Goal: Transaction & Acquisition: Book appointment/travel/reservation

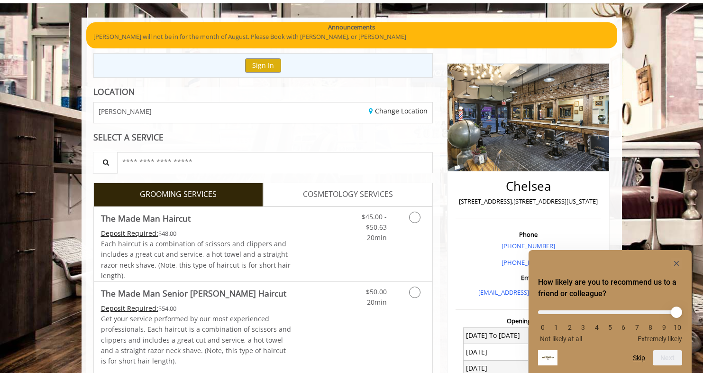
scroll to position [69, 0]
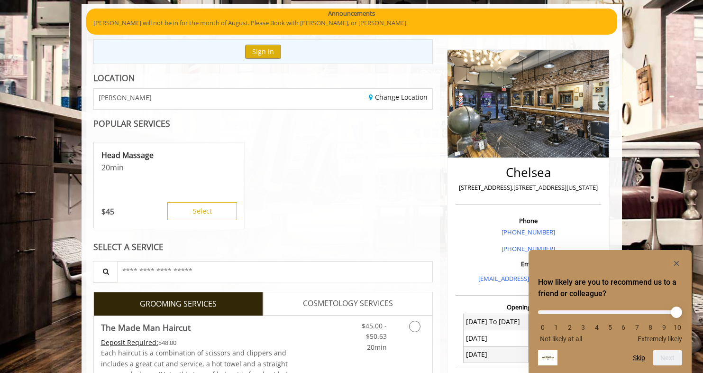
click at [417, 202] on div "Head Massage 20 min $ 45 Select" at bounding box center [263, 185] width 340 height 95
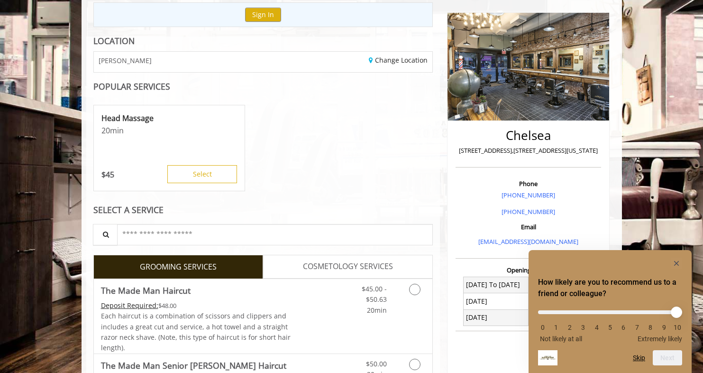
scroll to position [148, 0]
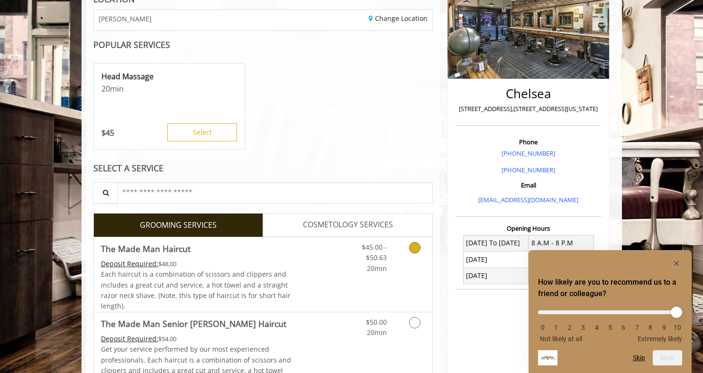
click at [416, 250] on icon "Grooming services" at bounding box center [414, 247] width 11 height 11
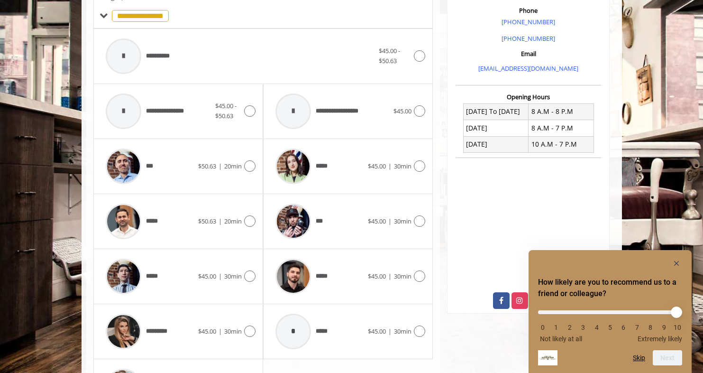
click at [677, 265] on rect "Hide survey" at bounding box center [676, 262] width 11 height 11
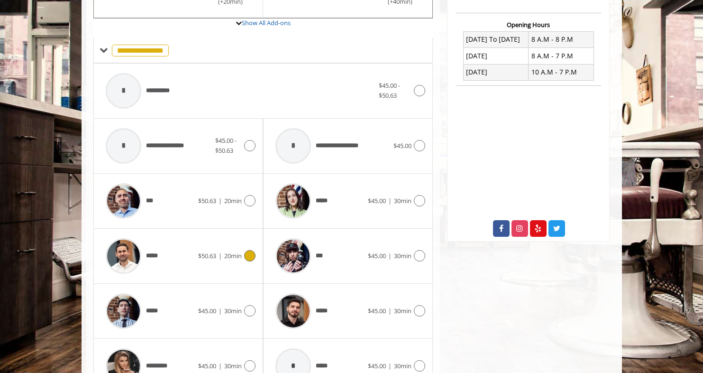
click at [250, 250] on icon at bounding box center [249, 255] width 11 height 11
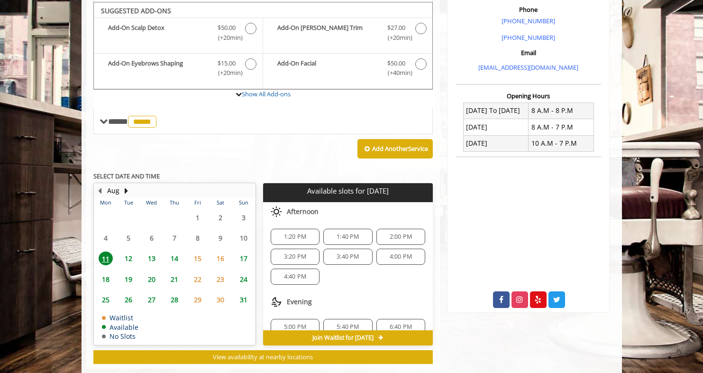
scroll to position [280, 0]
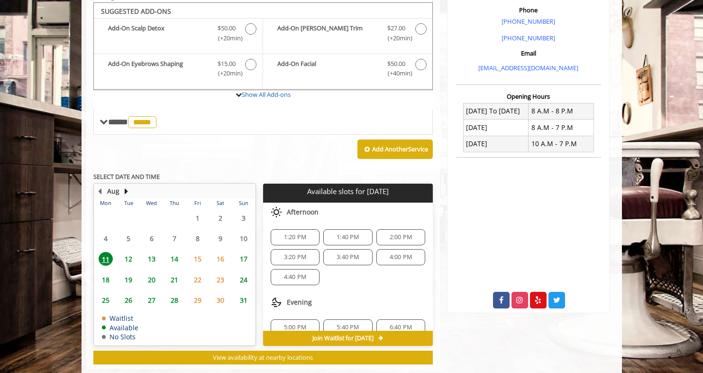
click at [293, 233] on span "1:20 PM" at bounding box center [295, 237] width 22 height 8
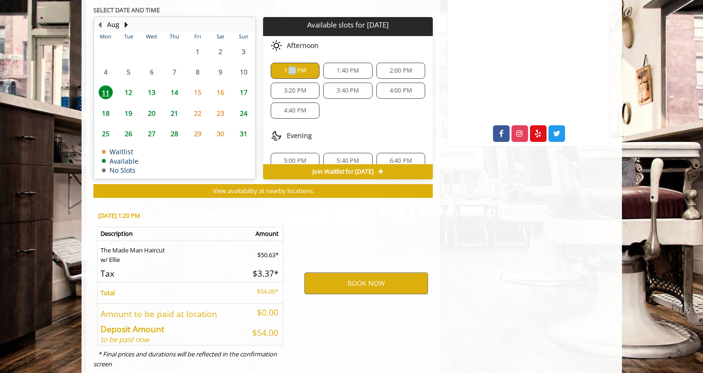
scroll to position [463, 0]
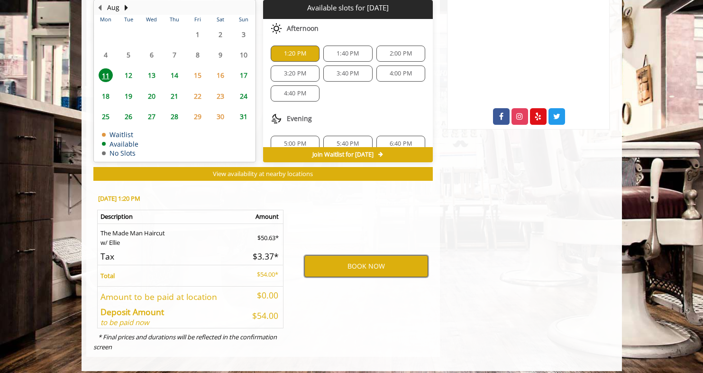
click at [375, 258] on button "BOOK NOW" at bounding box center [366, 266] width 124 height 22
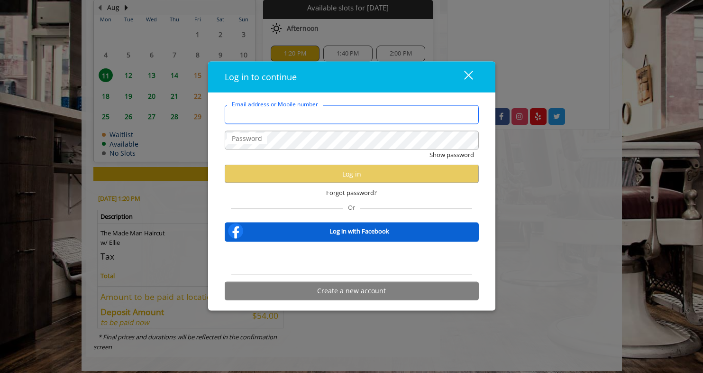
type input "**********"
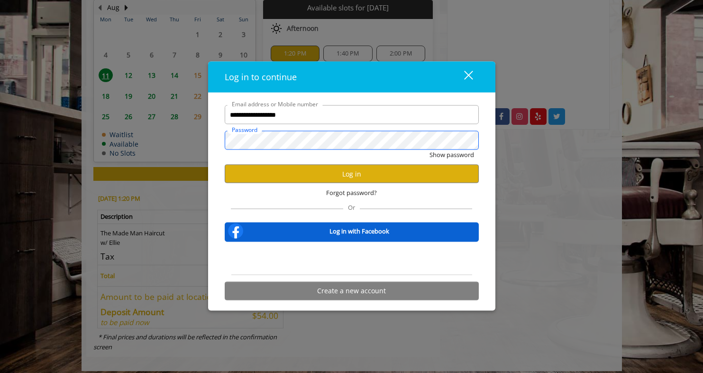
click at [451, 155] on button "Show password" at bounding box center [452, 155] width 45 height 10
click at [348, 180] on button "Log in" at bounding box center [352, 174] width 254 height 18
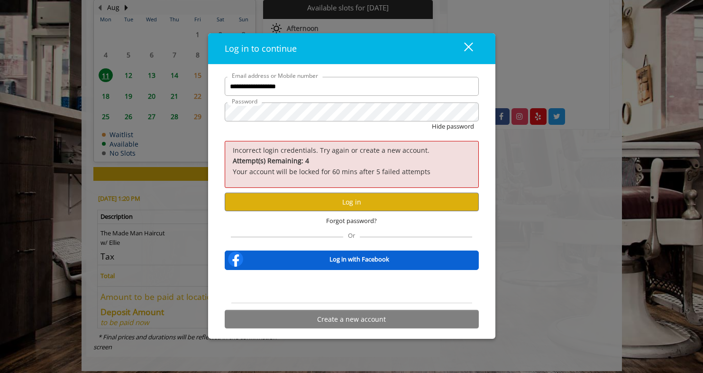
click at [361, 287] on div "Sign in with Google. Opens in new tab" at bounding box center [351, 286] width 87 height 21
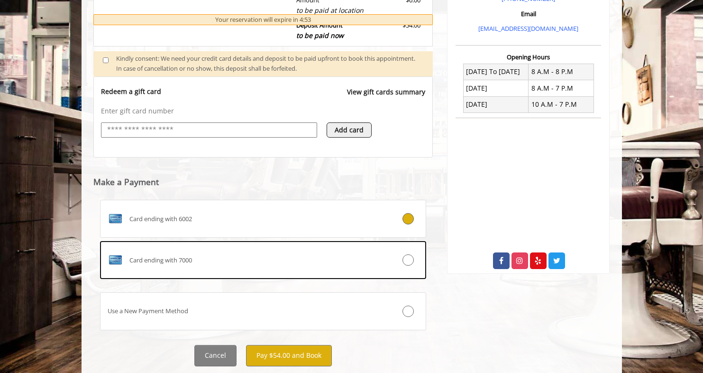
scroll to position [320, 0]
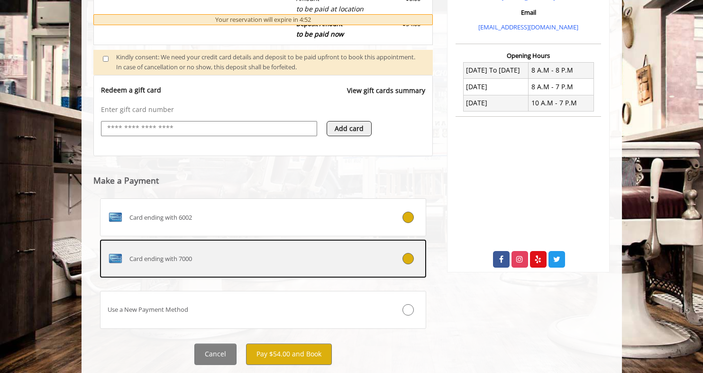
click at [408, 253] on icon at bounding box center [408, 258] width 11 height 11
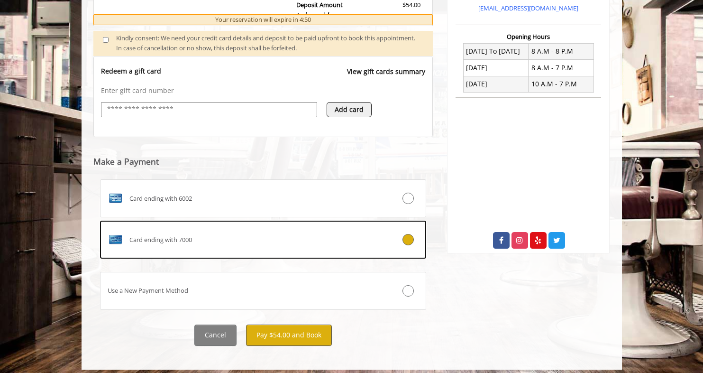
click at [302, 328] on button "Pay $54.00 and Book" at bounding box center [289, 334] width 86 height 21
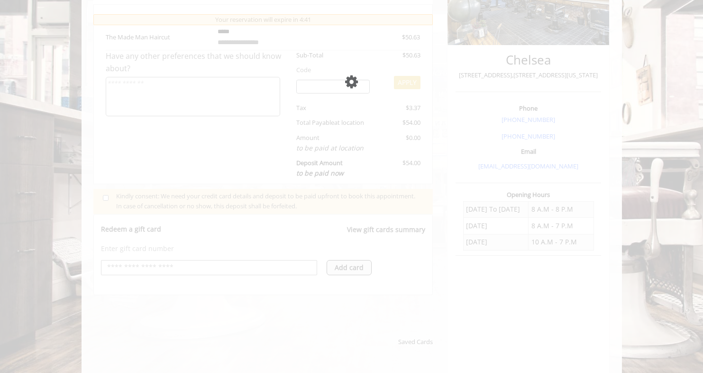
scroll to position [184, 0]
